Goal: Information Seeking & Learning: Learn about a topic

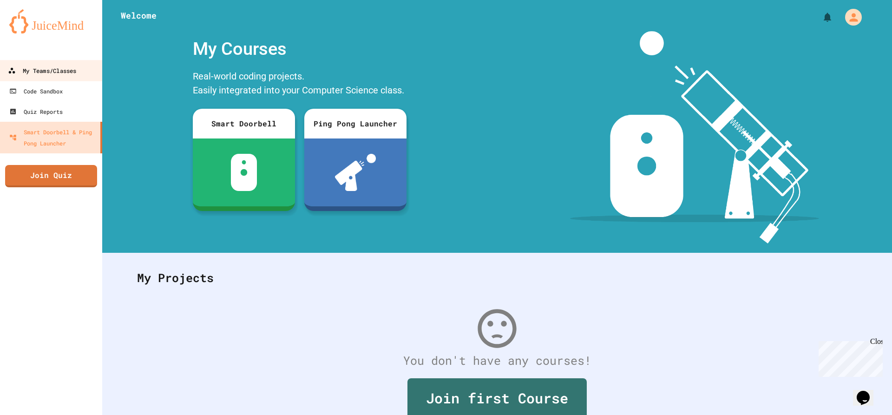
click at [37, 61] on link "My Teams/Classes" at bounding box center [51, 70] width 105 height 21
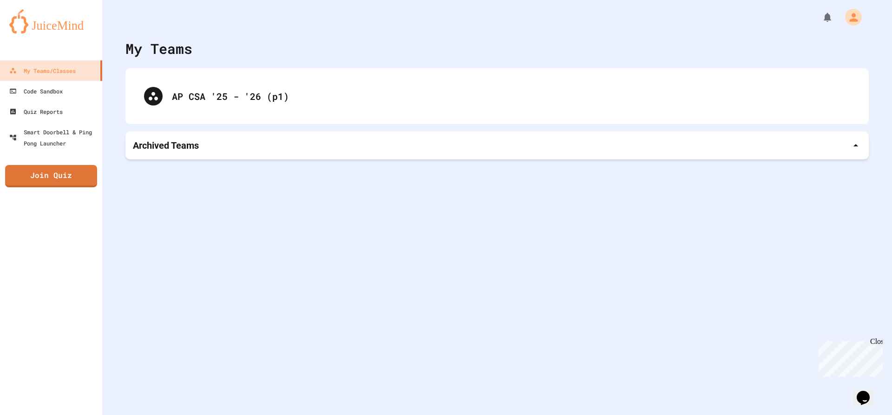
click at [259, 115] on div "AP CSA '25 - '26 (p1)" at bounding box center [496, 96] width 743 height 56
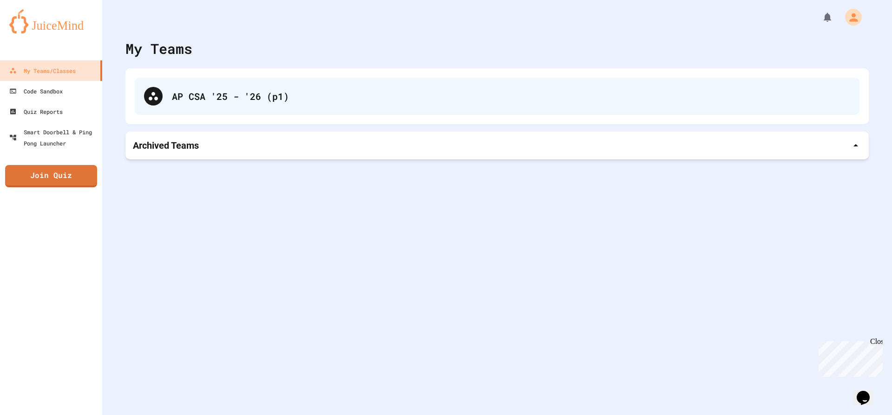
click at [213, 78] on div "AP CSA '25 - '26 (p1)" at bounding box center [497, 96] width 724 height 37
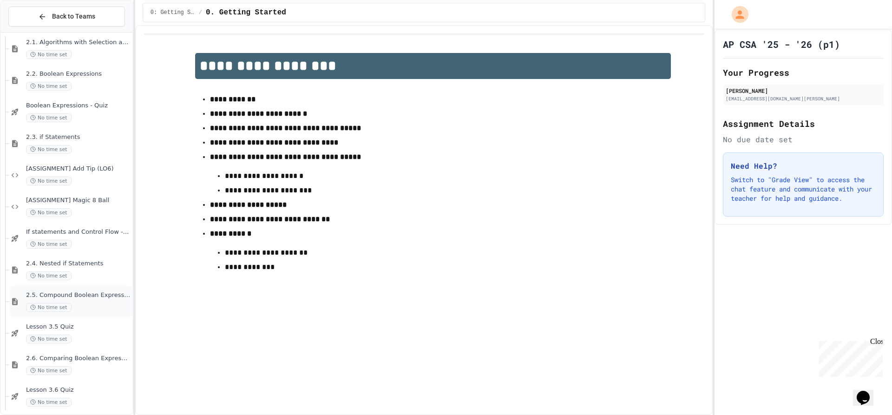
scroll to position [1161, 0]
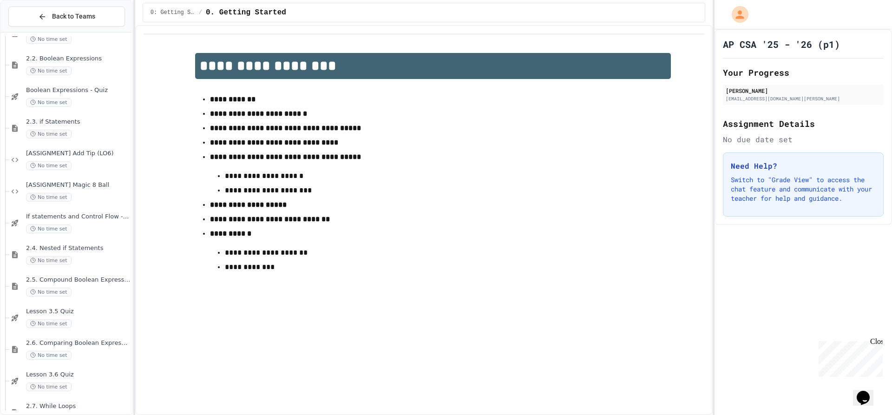
click at [78, 313] on span "Lesson 3.5 Quiz" at bounding box center [78, 311] width 104 height 8
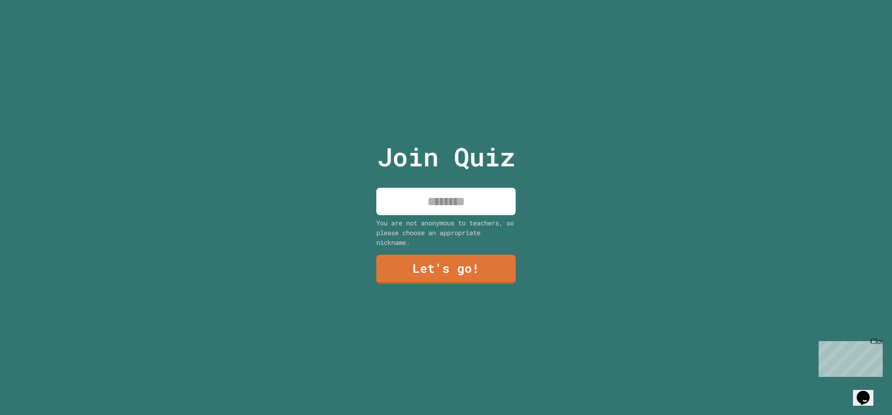
click at [464, 201] on input at bounding box center [445, 201] width 139 height 27
type input "*****"
click at [453, 257] on link "Let's go!" at bounding box center [446, 268] width 137 height 31
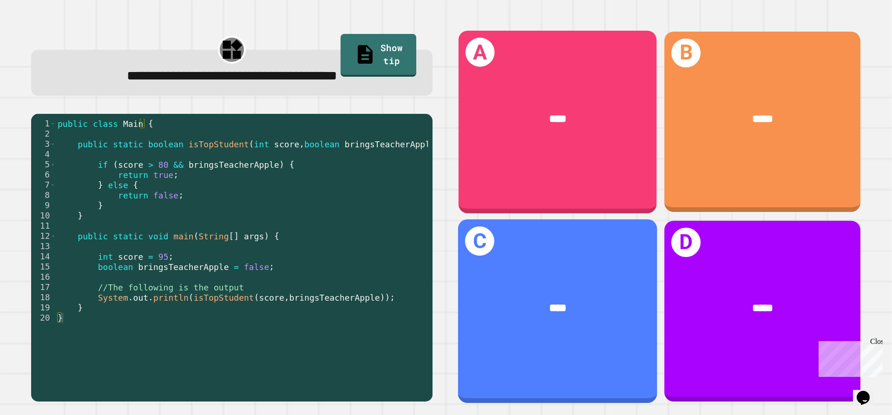
click at [603, 122] on div "****" at bounding box center [558, 119] width 154 height 17
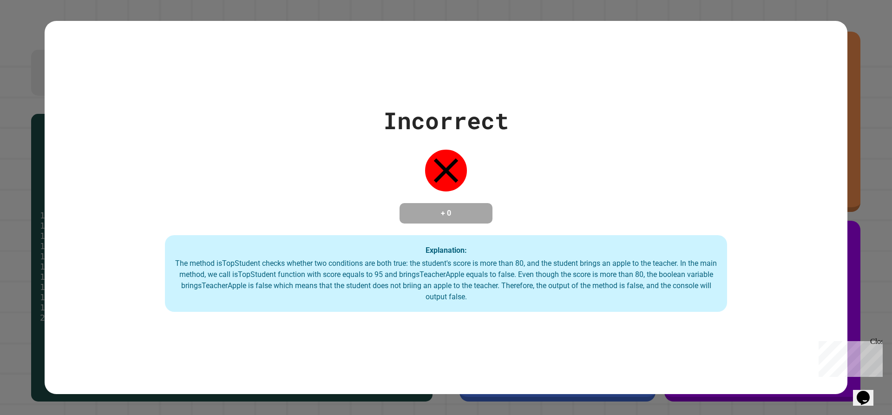
click at [883, 170] on div "Incorrect + 0 Explanation: The method isTopStudent checks whether two condition…" at bounding box center [446, 207] width 892 height 415
click at [877, 170] on div "Incorrect + 0 Explanation: The method isTopStudent checks whether two condition…" at bounding box center [446, 207] width 892 height 415
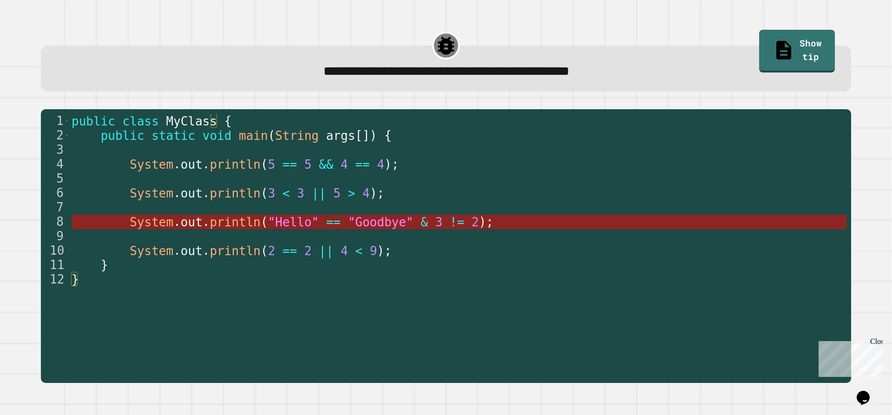
click at [471, 222] on span "2" at bounding box center [474, 222] width 7 height 14
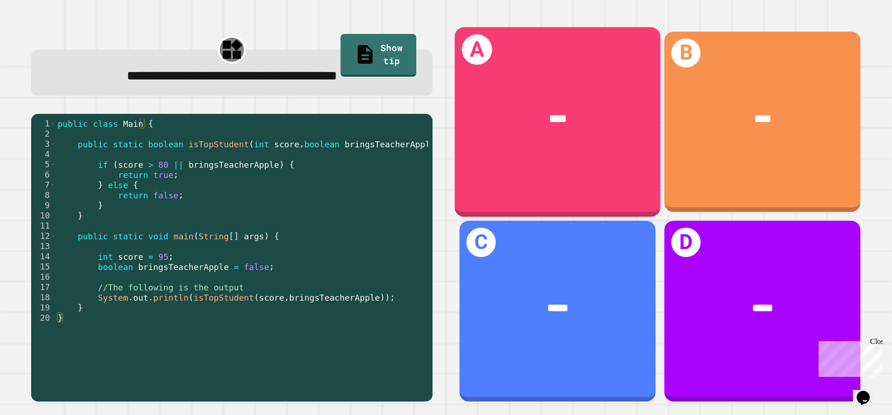
click at [643, 96] on div "****" at bounding box center [558, 119] width 206 height 62
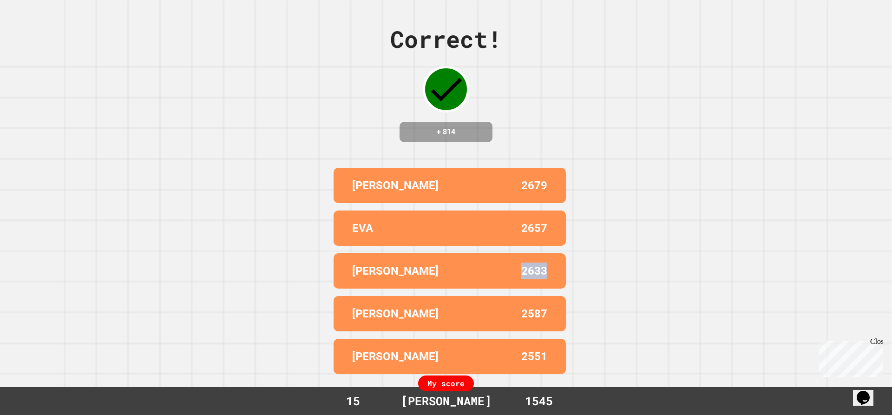
drag, startPoint x: 460, startPoint y: 272, endPoint x: 553, endPoint y: 267, distance: 93.0
click at [553, 267] on div "[PERSON_NAME] 2633" at bounding box center [449, 270] width 232 height 35
click at [607, 270] on div "Correct! + 814 [PERSON_NAME] 2679 [PERSON_NAME] 2657 [PERSON_NAME] 2633 [PERSON…" at bounding box center [446, 207] width 892 height 415
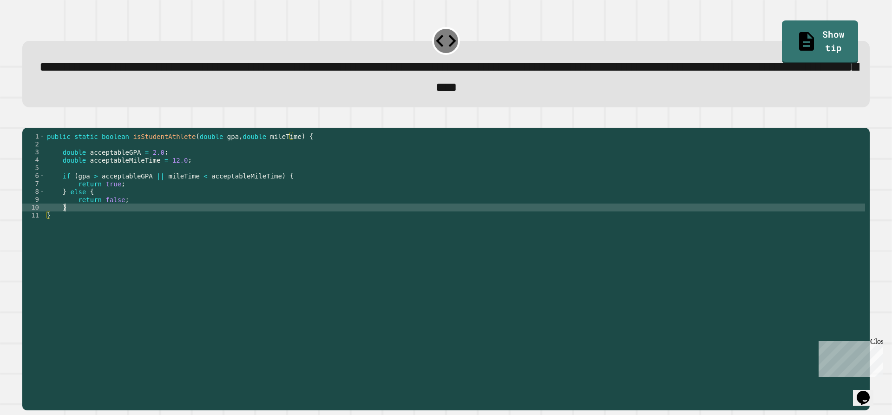
click at [65, 223] on div "public static boolean isStudentAthlete ( double gpa , double mileTime ) { doubl…" at bounding box center [455, 258] width 820 height 253
click at [60, 221] on div "public static boolean isStudentAthlete ( double gpa , double mileTime ) { doubl…" at bounding box center [455, 258] width 820 height 253
type textarea "*"
click at [68, 222] on div "public static boolean isStudentAthlete ( double gpa , double mileTime ) { doubl…" at bounding box center [455, 258] width 820 height 253
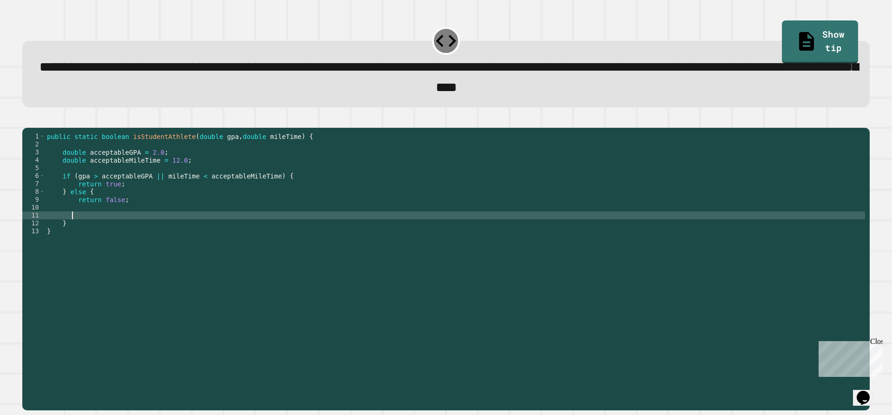
click at [72, 229] on div "public static boolean isStudentAthlete ( double gpa , double mileTime ) { doubl…" at bounding box center [455, 258] width 820 height 253
click at [27, 120] on button "button" at bounding box center [27, 120] width 0 height 0
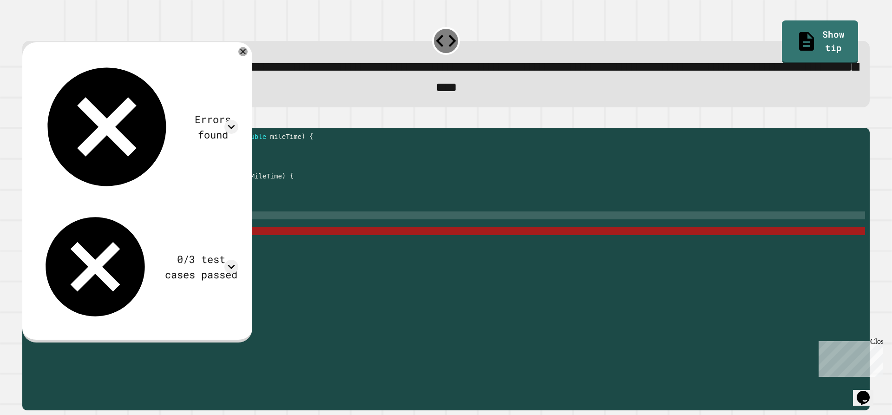
scroll to position [0, 0]
click at [75, 250] on div "public static boolean isStudentAthlete ( double gpa , double mileTime ) { doubl…" at bounding box center [455, 258] width 820 height 253
click at [74, 229] on div "public static boolean isStudentAthlete ( double gpa , double mileTime ) { doubl…" at bounding box center [455, 258] width 820 height 253
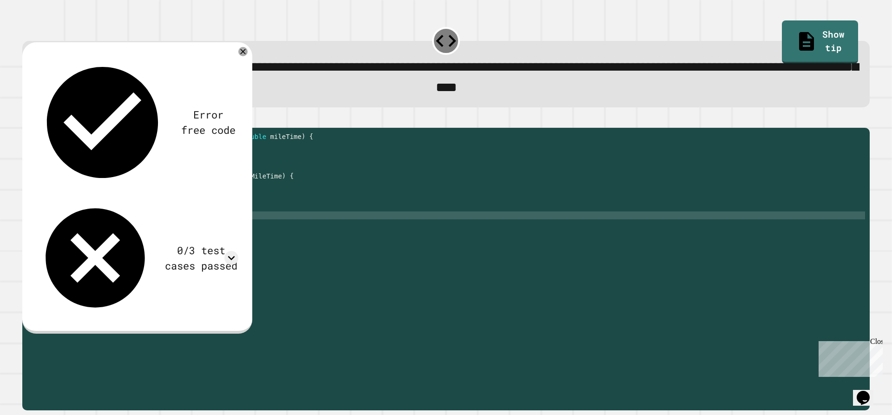
type textarea "*"
click at [91, 208] on div "public static boolean isStudentAthlete ( double gpa , double mileTime ) { doubl…" at bounding box center [455, 258] width 820 height 253
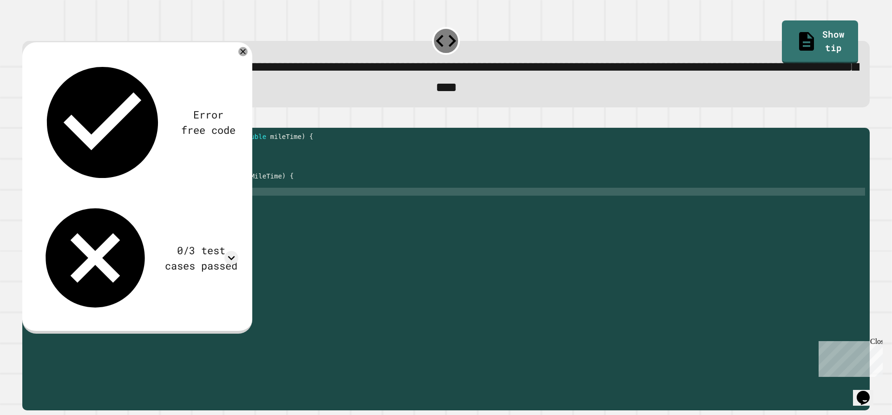
click at [27, 120] on icon "button" at bounding box center [27, 120] width 0 height 0
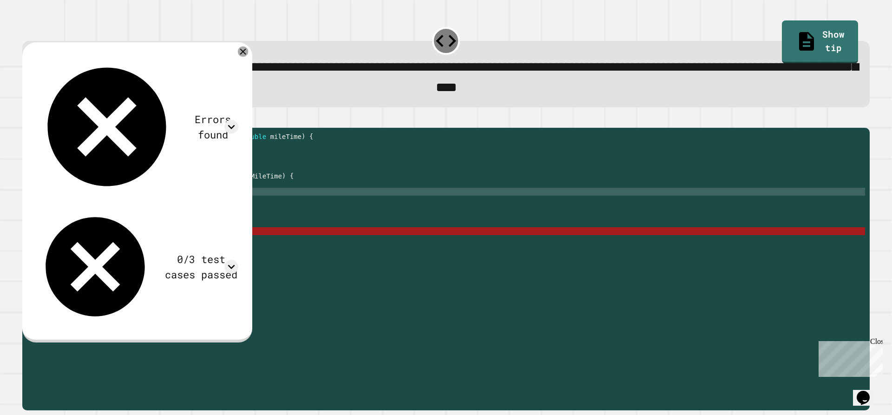
click at [242, 54] on icon at bounding box center [243, 51] width 6 height 6
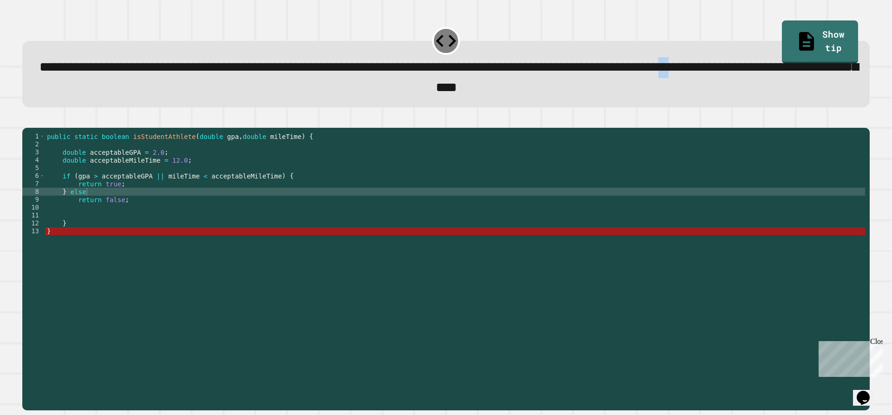
drag, startPoint x: 359, startPoint y: 94, endPoint x: 378, endPoint y: 94, distance: 19.5
click at [378, 94] on span "**********" at bounding box center [448, 76] width 818 height 33
click at [361, 191] on div "public static boolean isStudentAthlete ( double gpa , double mileTime ) { doubl…" at bounding box center [455, 258] width 820 height 253
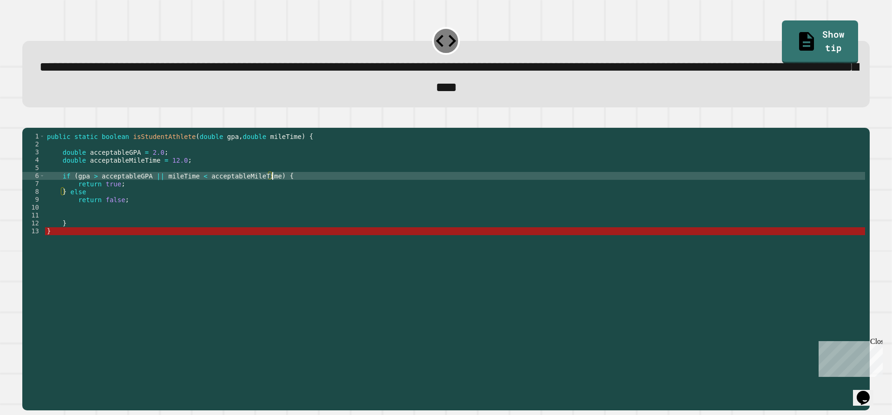
click at [154, 191] on div "public static boolean isStudentAthlete ( double gpa , double mileTime ) { doubl…" at bounding box center [455, 258] width 820 height 253
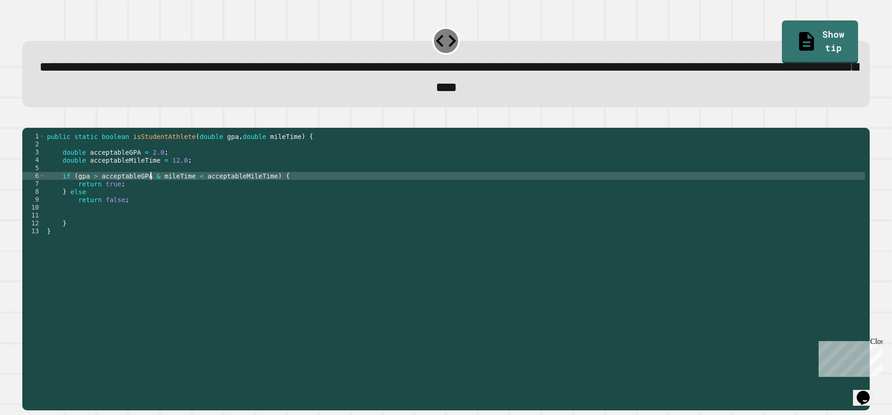
scroll to position [0, 7]
type textarea "**********"
click at [27, 120] on button "button" at bounding box center [27, 120] width 0 height 0
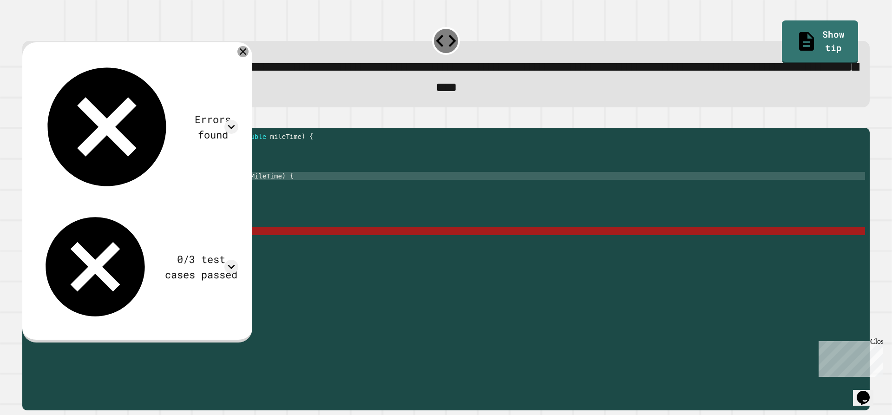
click at [241, 55] on icon at bounding box center [242, 51] width 11 height 11
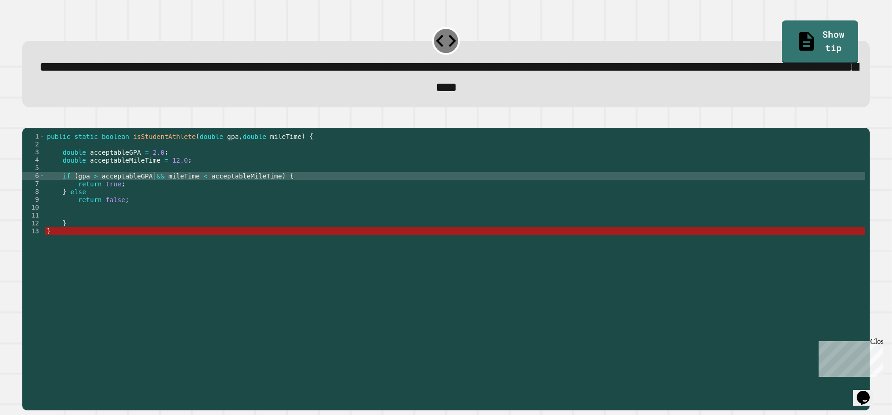
click at [198, 231] on div "public static boolean isStudentAthlete ( double gpa , double mileTime ) { doubl…" at bounding box center [455, 258] width 820 height 253
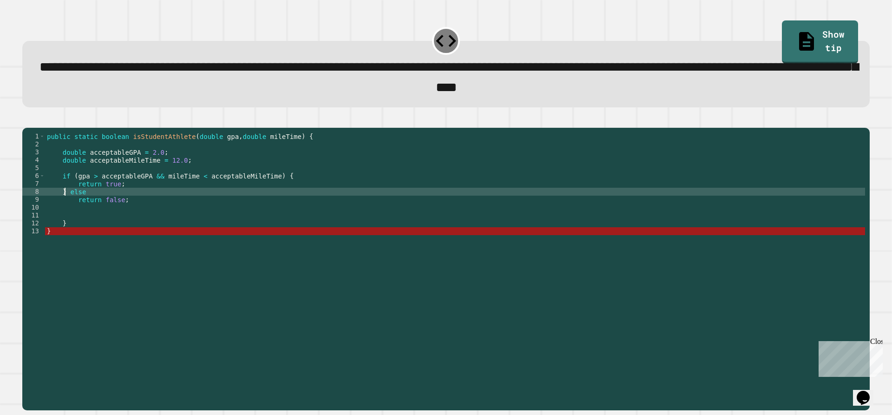
click at [66, 205] on div "public static boolean isStudentAthlete ( double gpa , double mileTime ) { doubl…" at bounding box center [455, 258] width 820 height 253
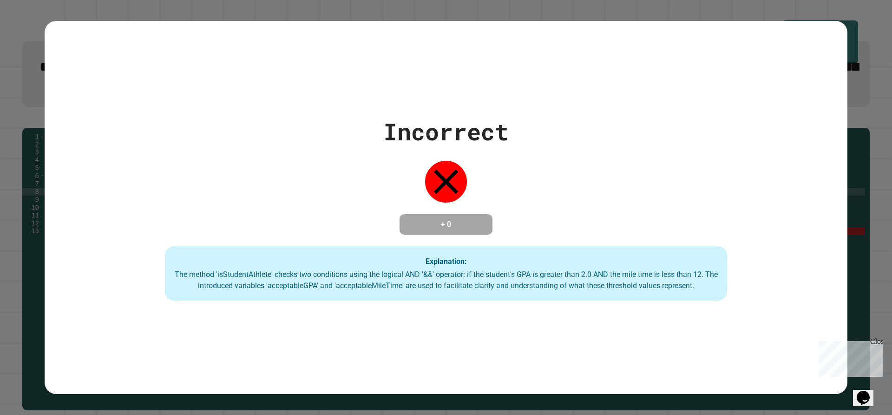
click at [24, 209] on div "Incorrect + 0 Explanation: The method 'isStudentAthlete' checks two conditions …" at bounding box center [446, 207] width 892 height 415
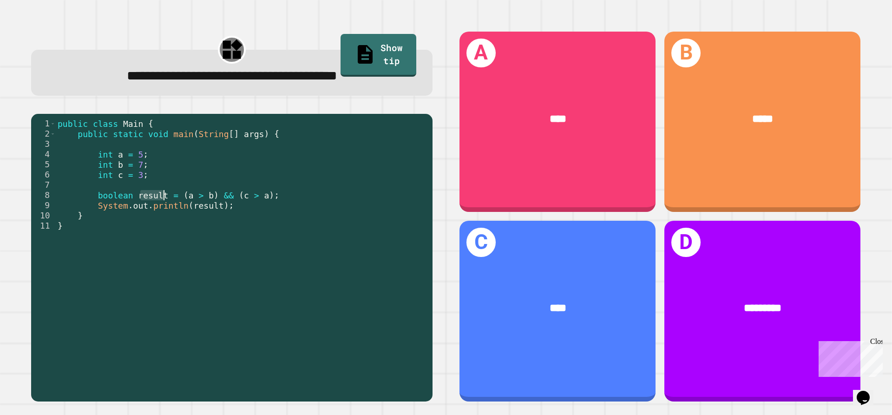
drag, startPoint x: 140, startPoint y: 199, endPoint x: 163, endPoint y: 200, distance: 22.8
click at [163, 200] on div "public class Main { public static void main ( String [ ] args ) { int a = 5 ; i…" at bounding box center [242, 256] width 372 height 276
click at [106, 204] on div "public class Main { public static void main ( String [ ] args ) { int a = 5 ; i…" at bounding box center [242, 256] width 372 height 276
click at [106, 202] on div "public class Main { public static void main ( String [ ] args ) { int a = 5 ; i…" at bounding box center [242, 256] width 372 height 276
click at [824, 124] on div "*****" at bounding box center [762, 119] width 153 height 17
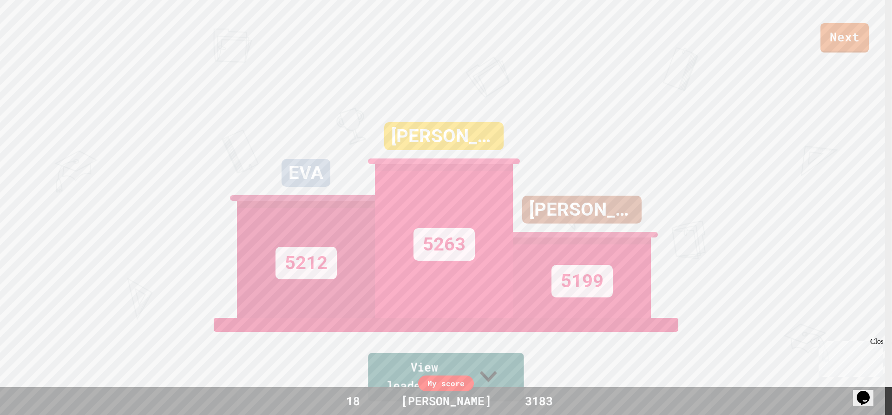
click at [512, 373] on link "View leaderboard" at bounding box center [446, 377] width 156 height 48
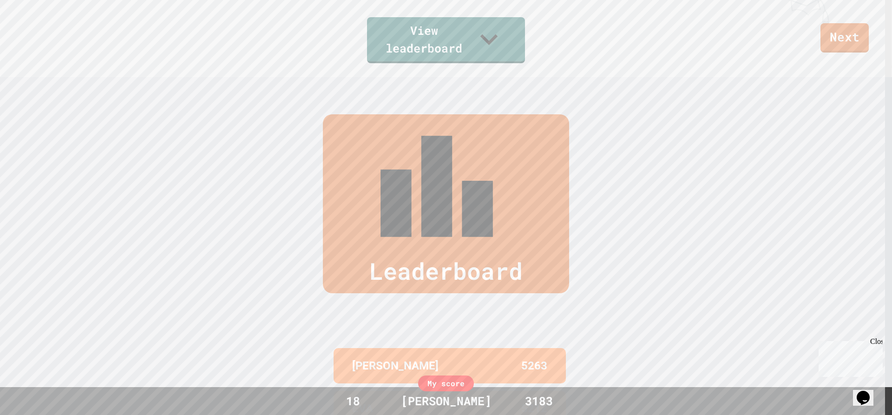
scroll to position [326, 0]
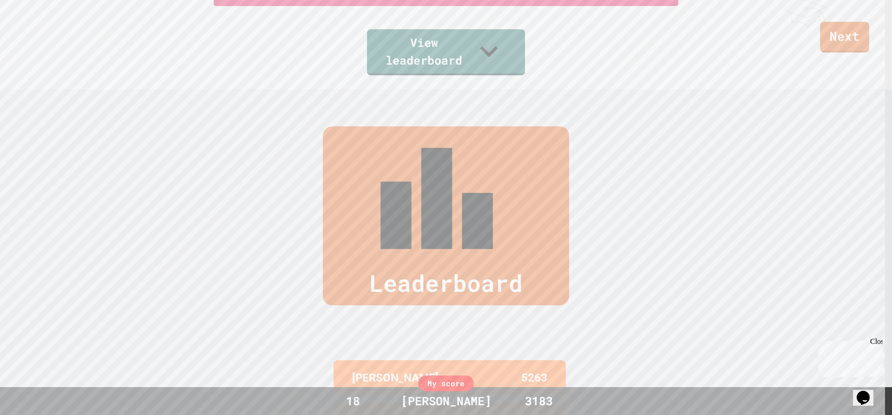
click at [857, 51] on link "Next" at bounding box center [844, 37] width 49 height 31
